Goal: Participate in discussion: Participate in discussion

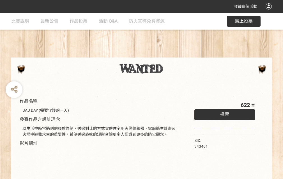
click at [269, 12] on div "收藏這個活動" at bounding box center [141, 6] width 283 height 13
click at [175, 55] on div "作品名稱 BAD DAY (需要守護的一天) 參賽作品之設計理念 以生活中時常遇到的經驗為例，透過對比的方式宣傳住宅用火災警報器、家庭逃生計畫及火場中避難求生…" at bounding box center [141, 130] width 283 height 235
click at [223, 113] on span "投票" at bounding box center [224, 114] width 9 height 5
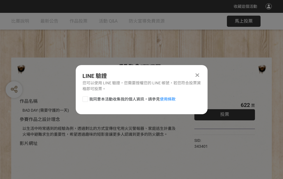
click at [85, 98] on div at bounding box center [85, 100] width 6 height 6
checkbox input "true"
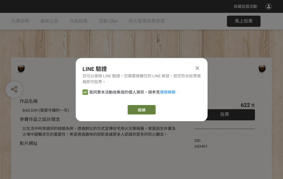
click at [141, 110] on link "繼續" at bounding box center [141, 110] width 28 height 10
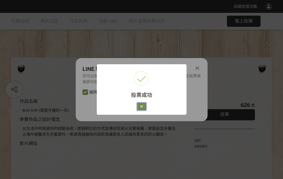
click at [140, 106] on button "好" at bounding box center [141, 107] width 9 height 8
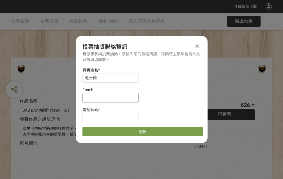
click at [112, 98] on input at bounding box center [110, 98] width 56 height 10
type input "[EMAIL_ADDRESS][DOMAIN_NAME]"
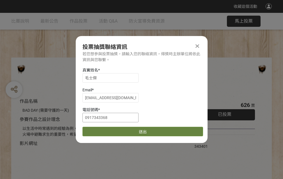
type input "0917343368"
click at [98, 130] on button "送出" at bounding box center [142, 132] width 120 height 10
